Goal: Task Accomplishment & Management: Complete application form

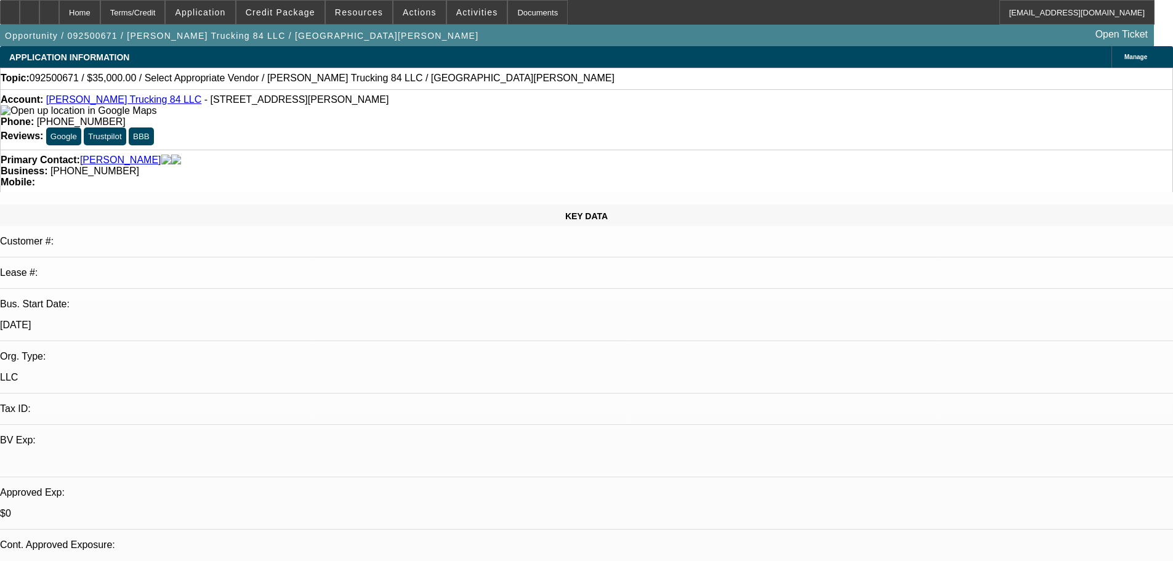
select select "0"
select select "2"
select select "0.1"
select select "4"
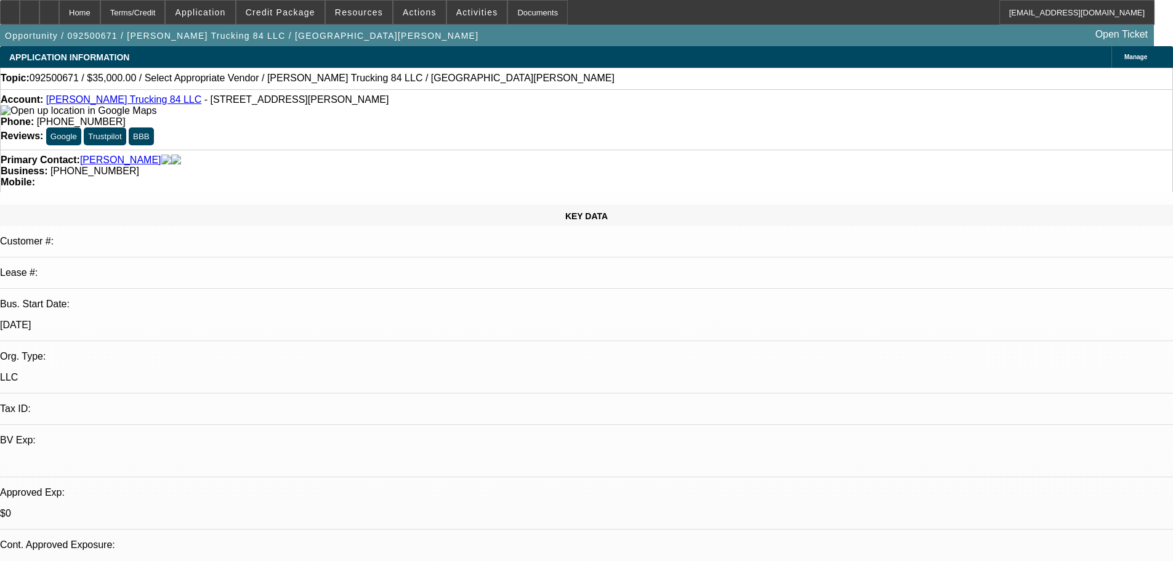
select select "0"
select select "2"
select select "0.1"
select select "4"
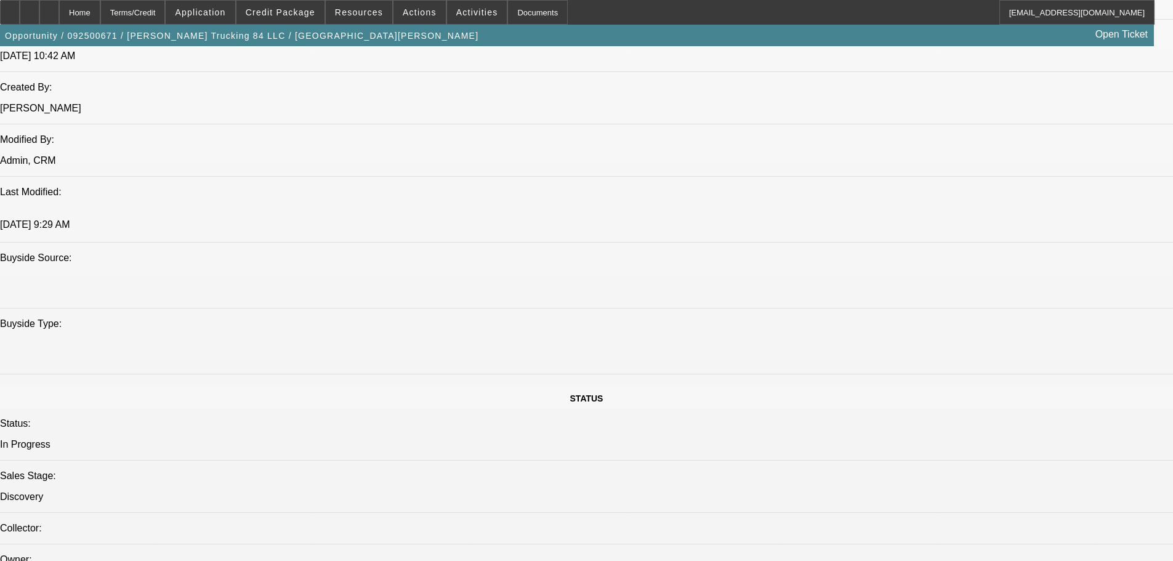
scroll to position [657, 0]
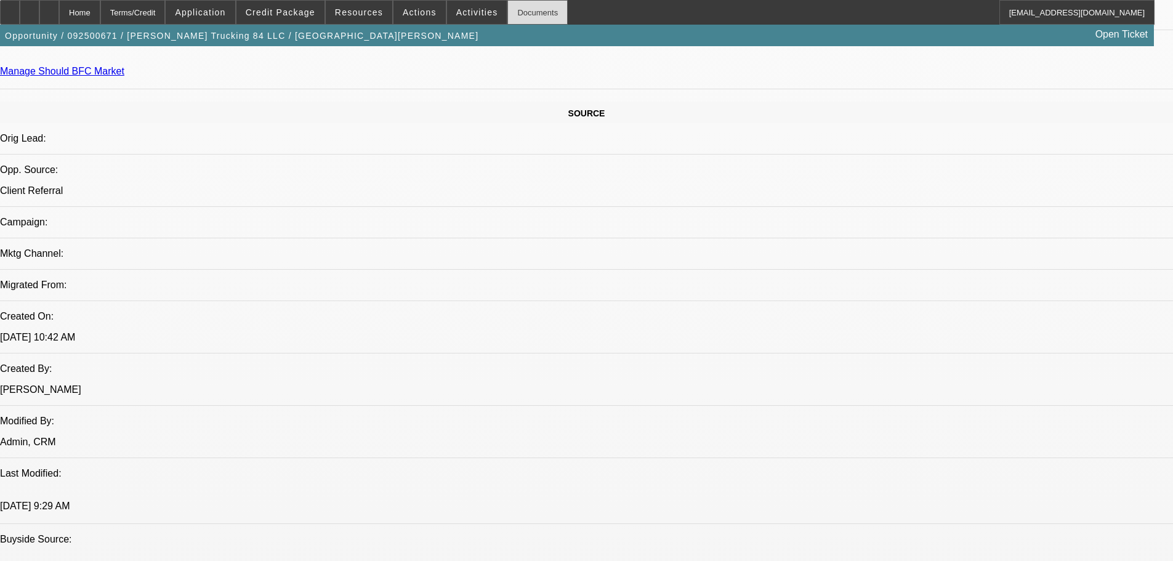
type input "$0.00"
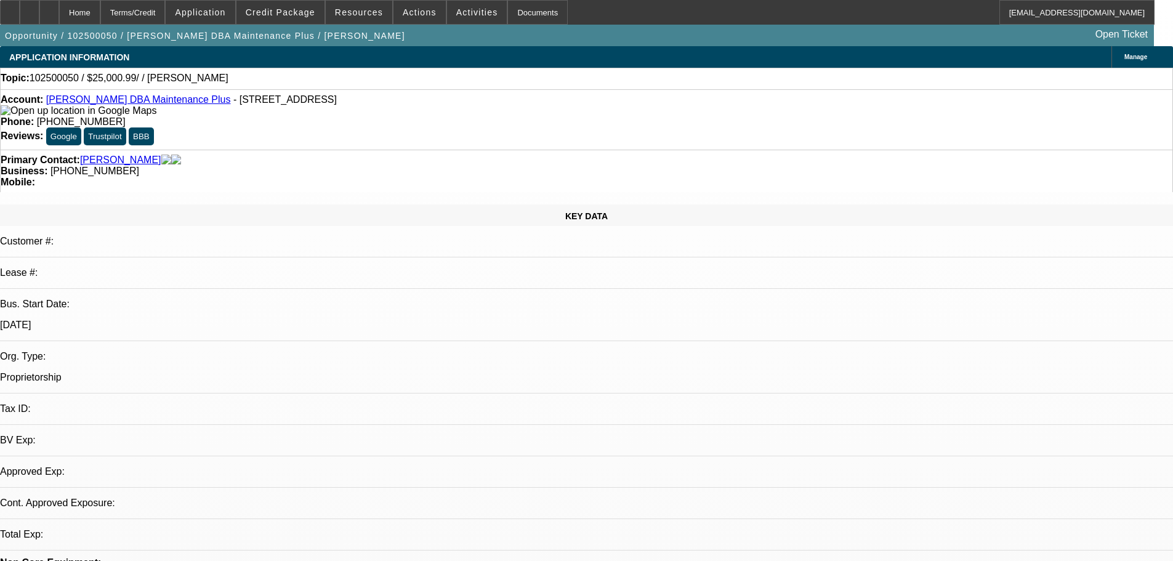
select select "0"
select select "2"
select select "0.1"
select select "4"
